Goal: Task Accomplishment & Management: Complete application form

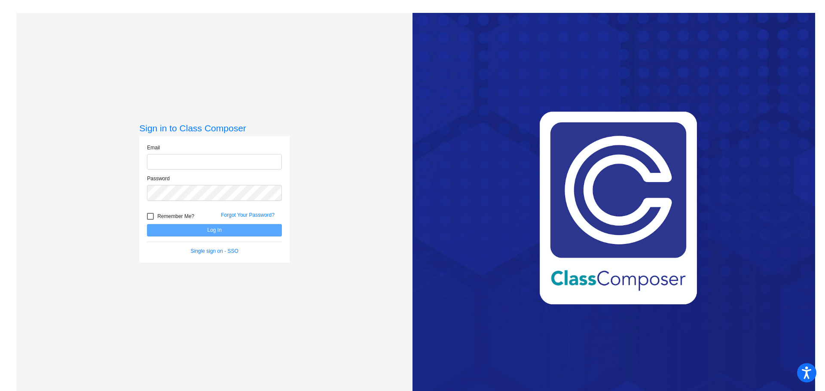
type input "bethuys@gaylord.k12.mi.us"
click at [152, 219] on div at bounding box center [150, 216] width 7 height 7
click at [150, 220] on input "Remember Me?" at bounding box center [150, 220] width 0 height 0
checkbox input "true"
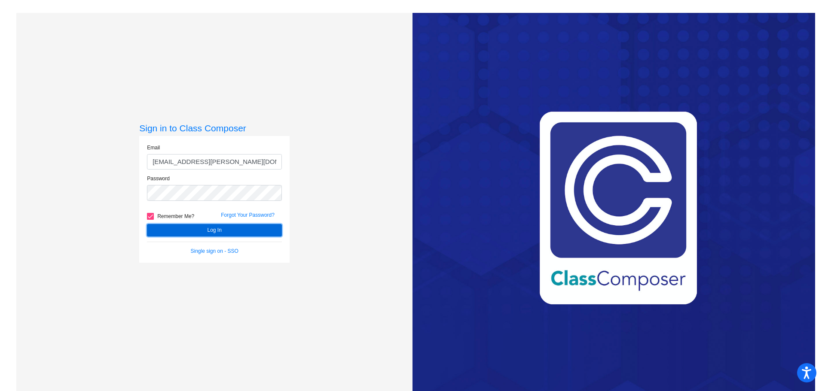
click at [171, 227] on button "Log In" at bounding box center [214, 230] width 135 height 12
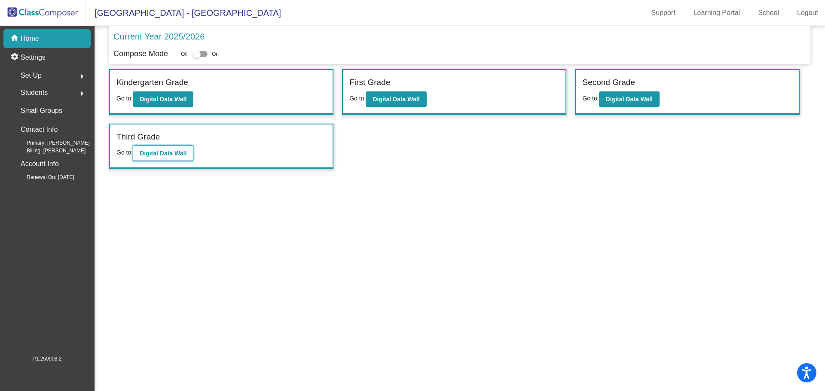
click at [155, 155] on b "Digital Data Wall" at bounding box center [163, 153] width 47 height 7
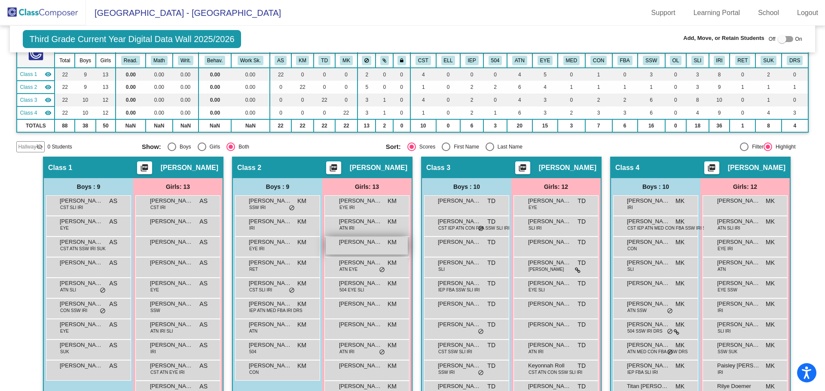
scroll to position [21, 0]
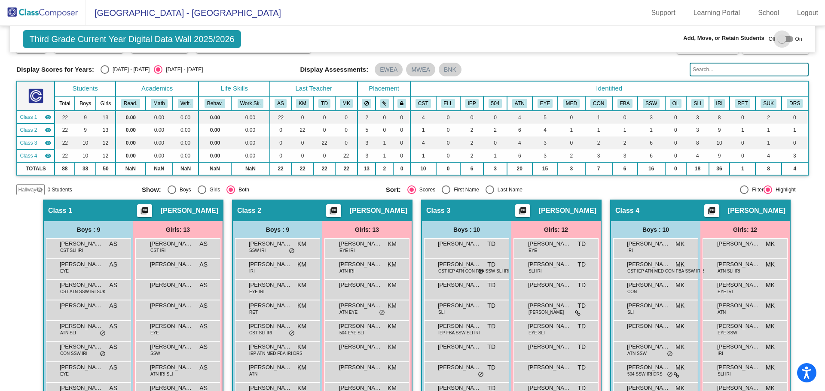
click at [786, 38] on div at bounding box center [784, 39] width 15 height 6
checkbox input "true"
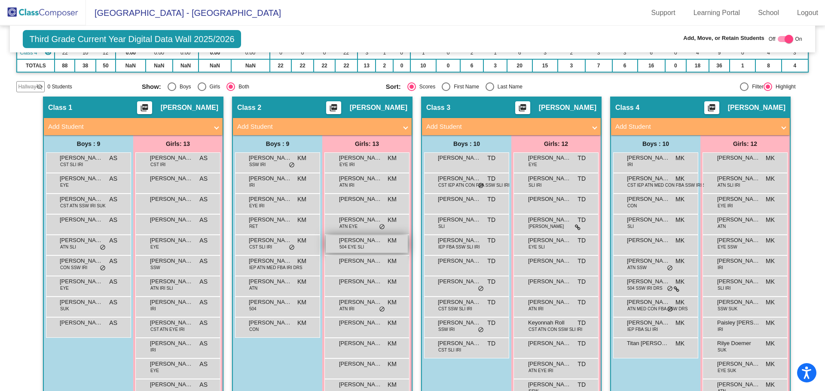
scroll to position [167, 0]
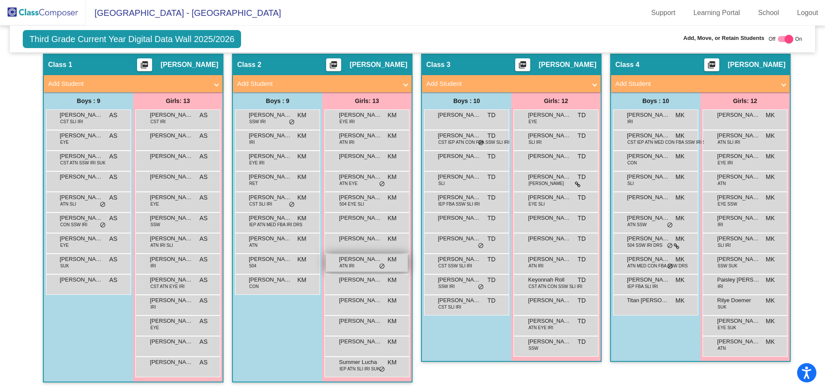
click at [345, 262] on span "Mera Marshall" at bounding box center [360, 259] width 43 height 9
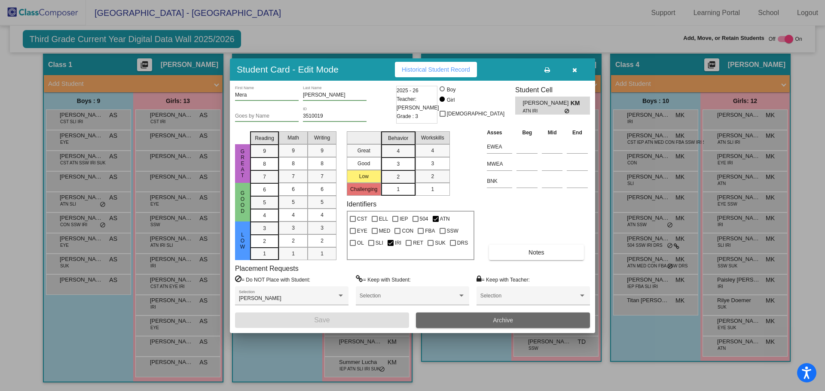
click at [497, 320] on span "Archive" at bounding box center [503, 320] width 20 height 7
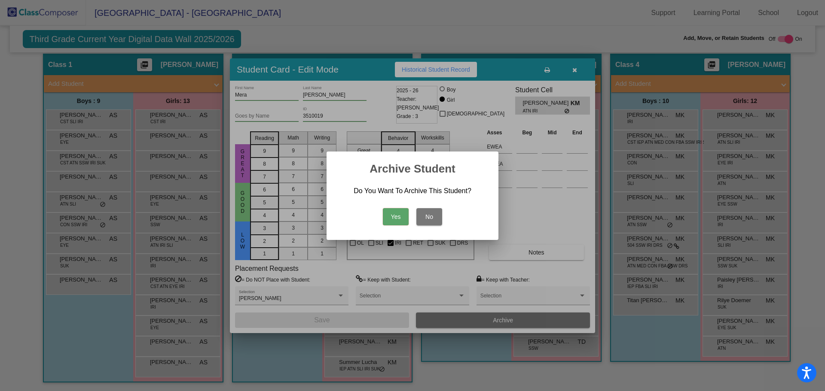
click at [395, 218] on button "Yes" at bounding box center [396, 216] width 26 height 17
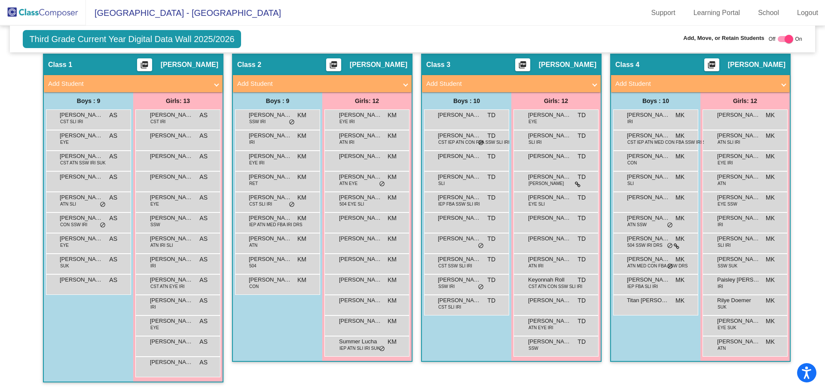
scroll to position [0, 0]
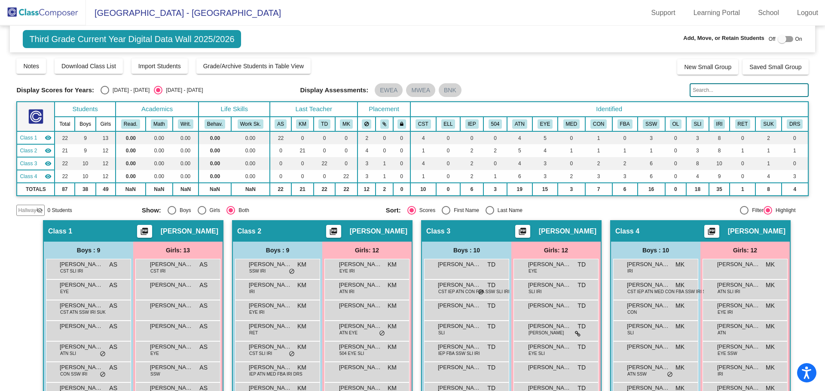
click at [703, 88] on input "text" at bounding box center [748, 90] width 119 height 14
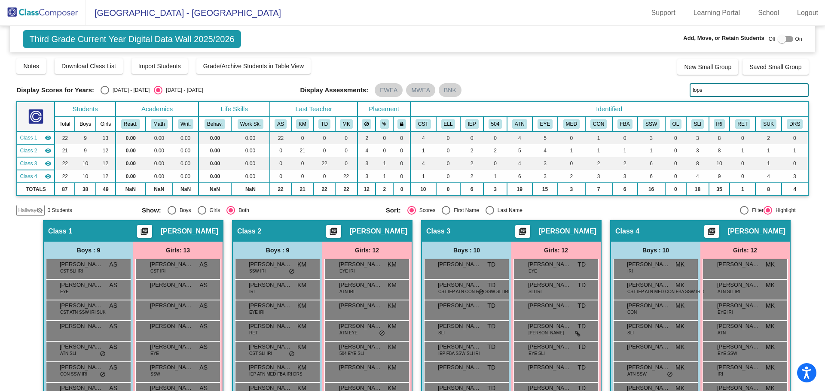
type input "lopsh"
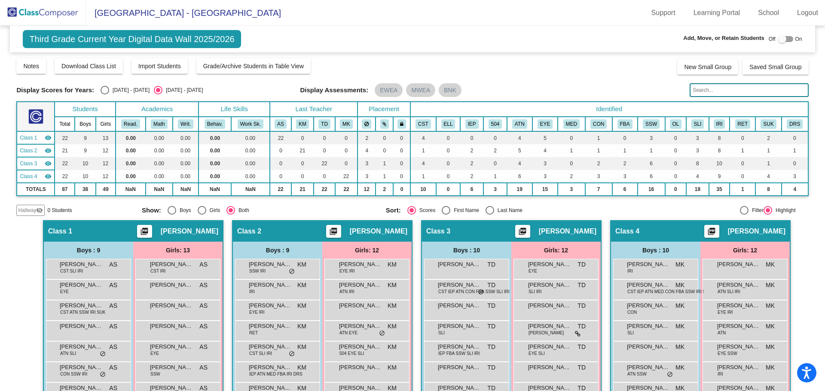
click at [711, 93] on input "text" at bounding box center [748, 90] width 119 height 14
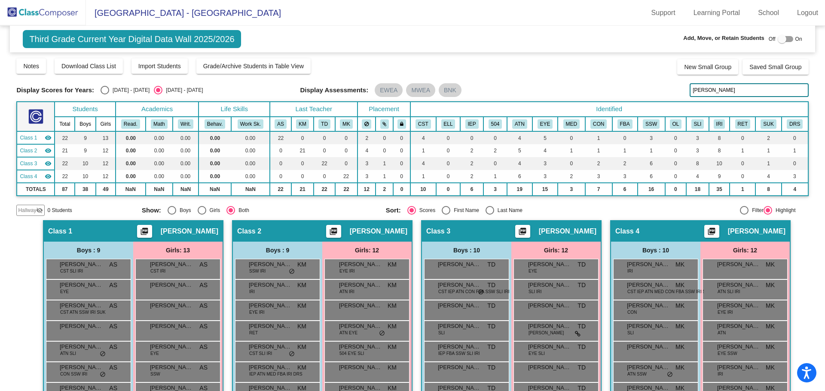
drag, startPoint x: 623, startPoint y: 113, endPoint x: 584, endPoint y: 119, distance: 39.5
click at [584, 119] on div "Display Scores for Years: [DATE] - [DATE] [DATE] - [DATE] Grade/Archive Student…" at bounding box center [411, 137] width 791 height 158
drag, startPoint x: 716, startPoint y: 89, endPoint x: 635, endPoint y: 107, distance: 82.5
click at [638, 106] on div "Display Scores for Years: [DATE] - [DATE] [DATE] - [DATE] Grade/Archive Student…" at bounding box center [411, 137] width 791 height 158
drag, startPoint x: 727, startPoint y: 92, endPoint x: 646, endPoint y: 90, distance: 81.2
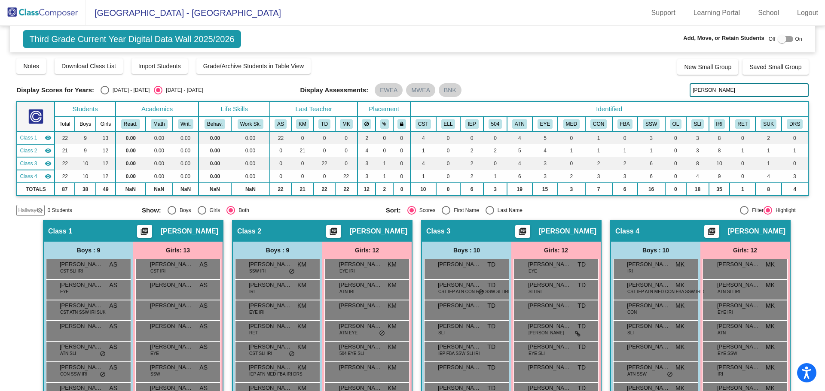
click at [646, 90] on div "Display Scores for Years: [DATE] - [DATE] [DATE] - [DATE] Display Assessments: …" at bounding box center [411, 90] width 791 height 14
type input "foucart"
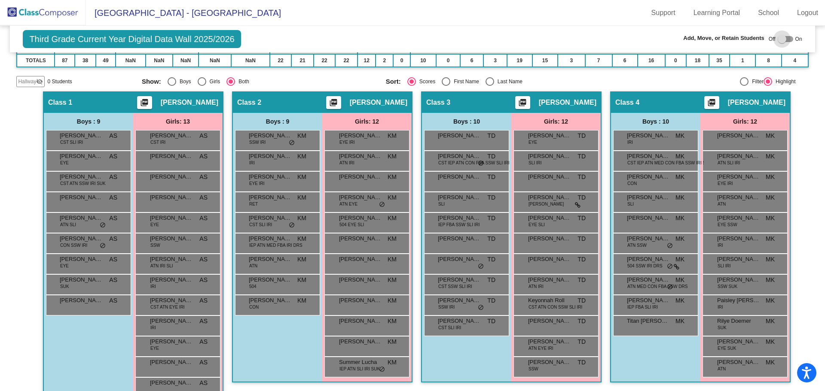
click at [785, 39] on div at bounding box center [784, 39] width 15 height 6
checkbox input "true"
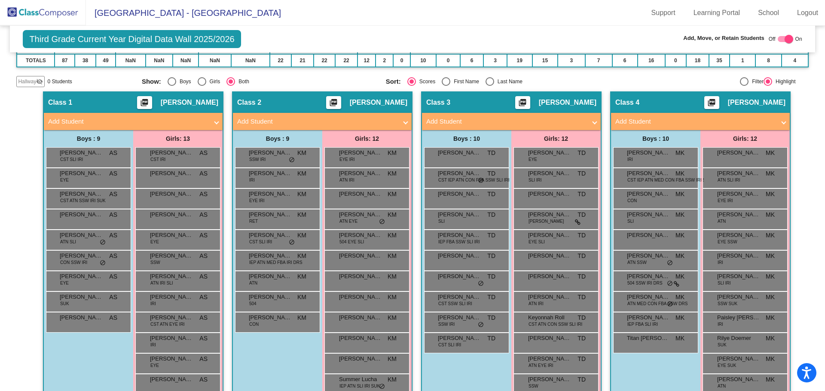
click at [178, 124] on mat-panel-title "Add Student" at bounding box center [128, 122] width 160 height 10
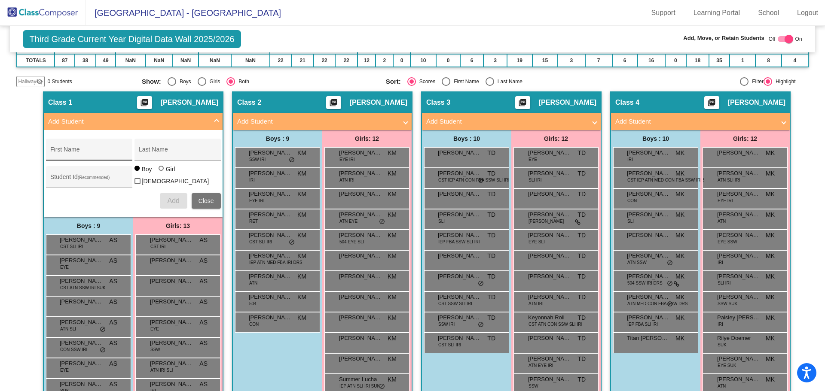
click at [75, 156] on input "First Name" at bounding box center [88, 152] width 77 height 7
type input "[PERSON_NAME]"
click at [199, 199] on span "Close" at bounding box center [205, 201] width 15 height 7
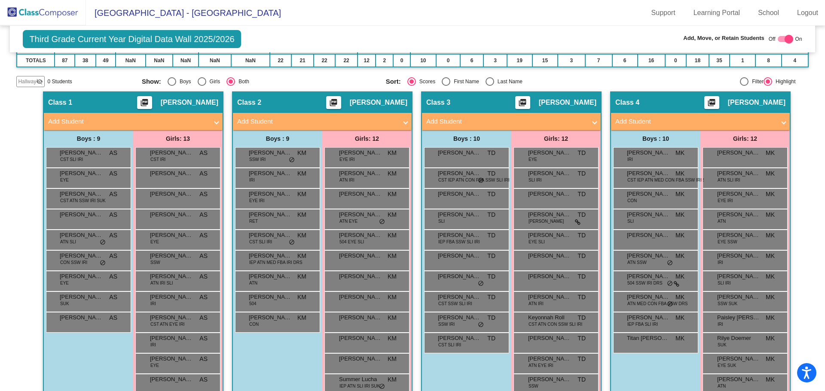
click at [200, 117] on mat-panel-title "Add Student" at bounding box center [128, 122] width 160 height 10
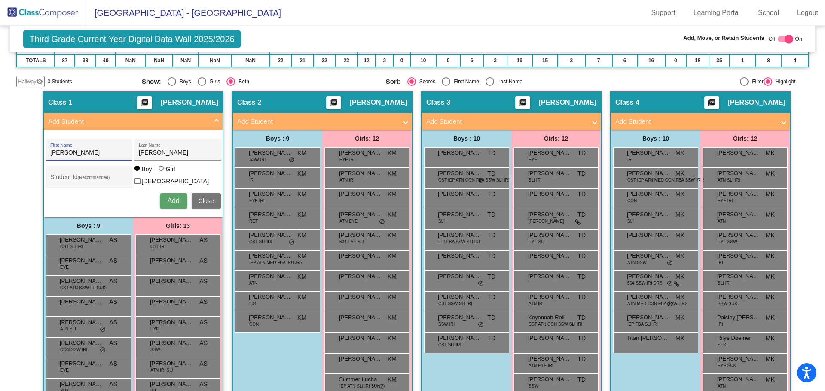
drag, startPoint x: 88, startPoint y: 155, endPoint x: -12, endPoint y: 155, distance: 99.2
click at [0, 155] on html "Accessibility Screen-Reader Guide, Feedback, and Issue Reporting | New window […" at bounding box center [412, 195] width 825 height 391
type input "[PERSON_NAME]"
click at [90, 177] on input "Student Id (Recommended)" at bounding box center [88, 180] width 77 height 7
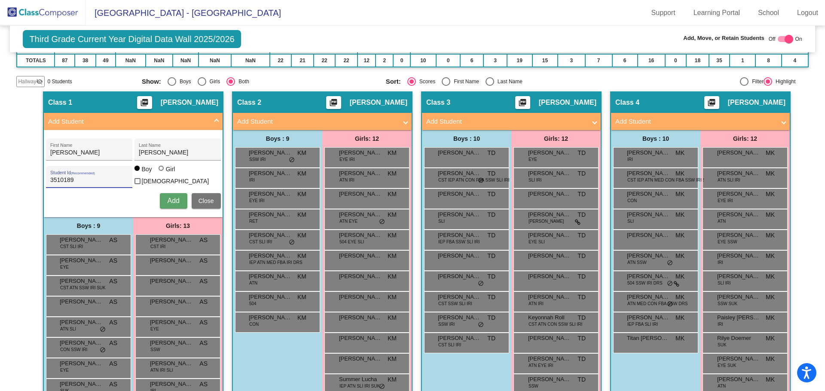
type input "3510189"
click at [173, 197] on span "Add" at bounding box center [173, 200] width 12 height 7
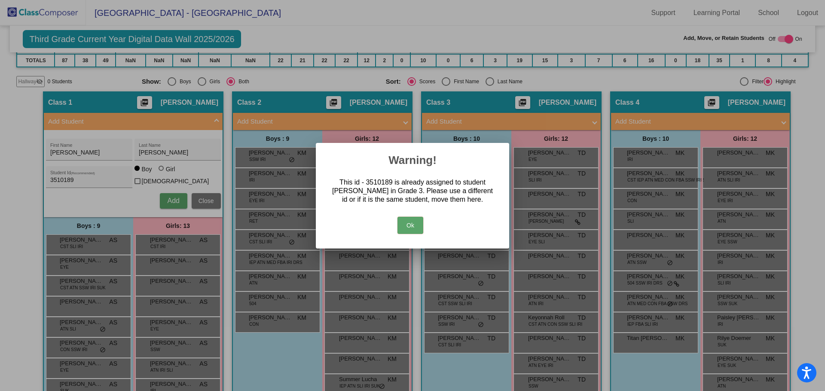
click at [410, 224] on button "Ok" at bounding box center [410, 225] width 26 height 17
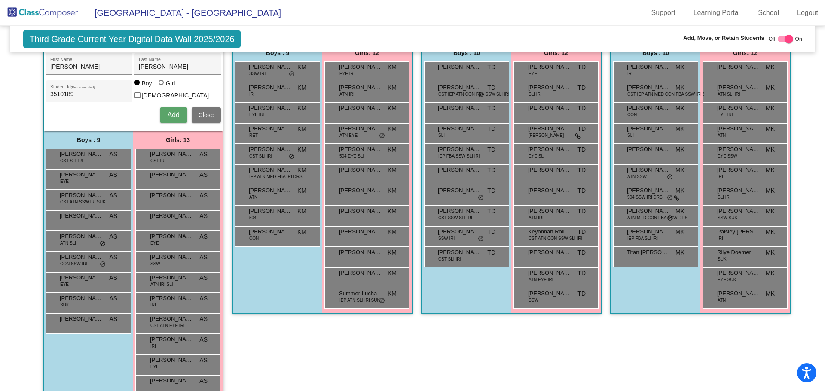
scroll to position [0, 0]
